Goal: Communication & Community: Answer question/provide support

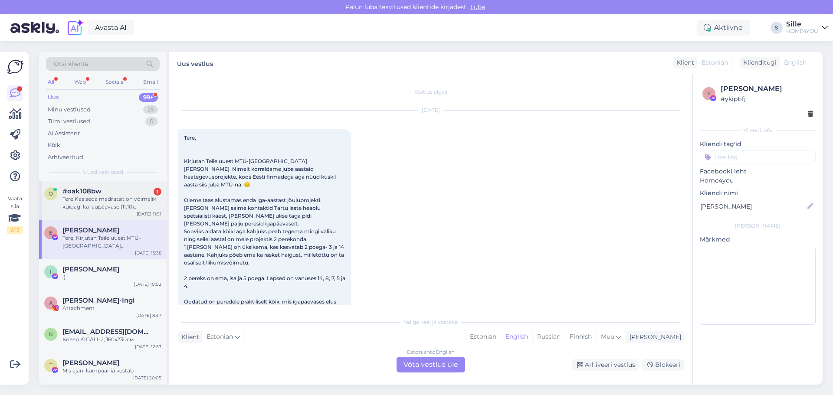
click at [110, 200] on div "Tere Kas seda madratsit on võimalik kuidagi ka laupäevase (11.10) transpordiga …" at bounding box center [111, 203] width 99 height 16
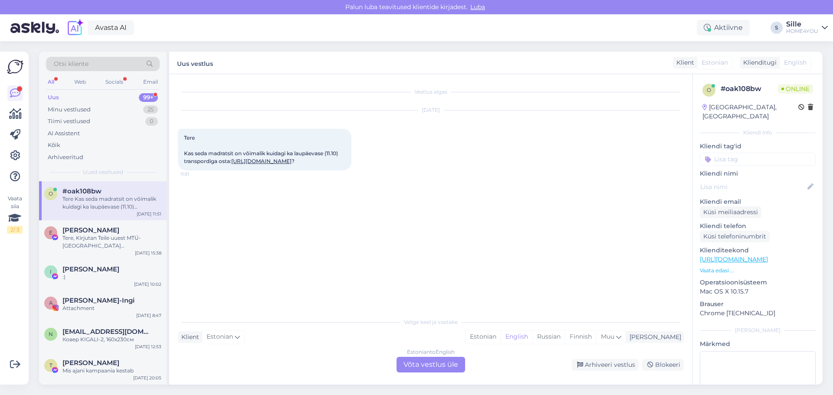
click at [301, 243] on div "Vestlus algas [DATE] Tere Kas seda madratsit on võimalik kuidagi ka laupäevase …" at bounding box center [435, 194] width 514 height 223
click at [256, 164] on div "Tere Kas seda madratsit on võimalik kuidagi ka laupäevase (11.10) transpordiga …" at bounding box center [265, 150] width 174 height 42
click at [257, 161] on link "[URL][DOMAIN_NAME]" at bounding box center [261, 161] width 60 height 7
click at [501, 334] on div "Estonian" at bounding box center [482, 337] width 35 height 13
click at [462, 374] on div "Vestlus algas [DATE] Tere Kas seda madratsit on võimalik kuidagi ka laupäevase …" at bounding box center [430, 229] width 523 height 311
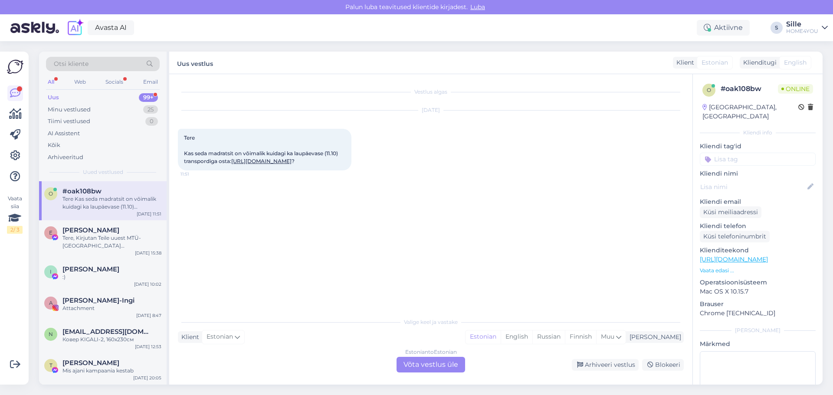
click at [459, 371] on div "Estonian to Estonian Võta vestlus üle" at bounding box center [430, 365] width 69 height 16
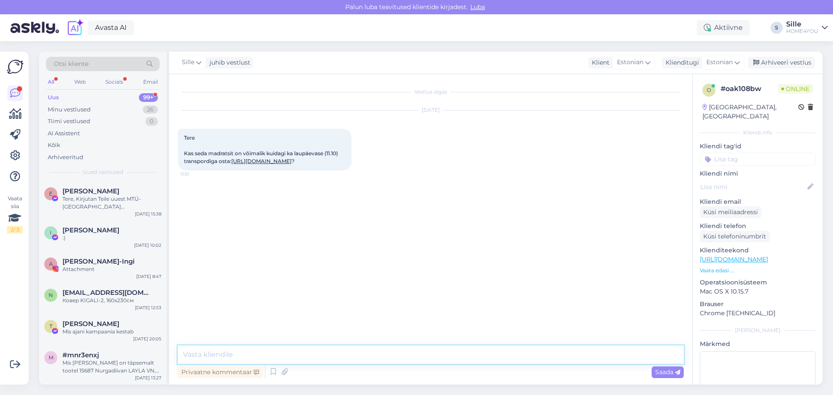
click at [411, 357] on textarea at bounding box center [431, 355] width 506 height 18
type textarea "Tere, vabandame, me ei saa lubada laupäevast transporti."
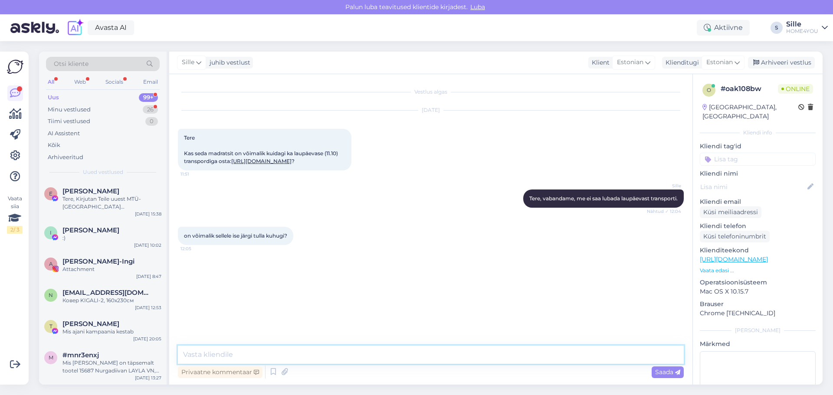
click at [439, 351] on textarea at bounding box center [431, 355] width 506 height 18
type textarea "k"
type textarea "Kahjuks seda toodet ei [PERSON_NAME] kauplustes olemas. Ja laupäevaks [PERSON_N…"
